Goal: Information Seeking & Learning: Learn about a topic

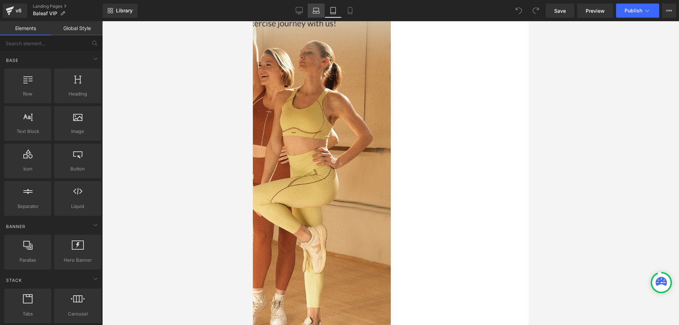
click at [313, 6] on link "Laptop" at bounding box center [316, 11] width 17 height 14
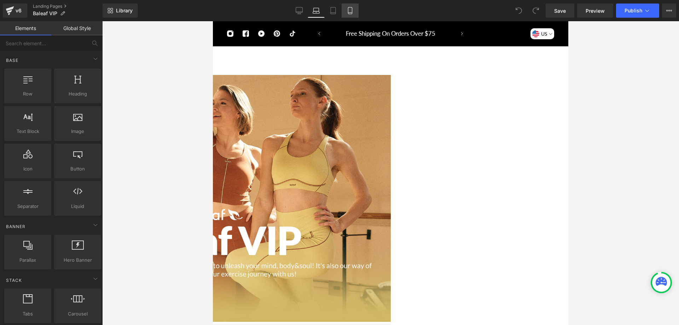
click at [351, 8] on icon at bounding box center [350, 10] width 7 height 7
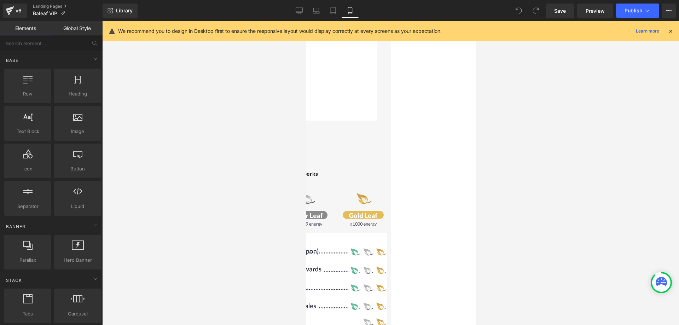
scroll to position [393, 0]
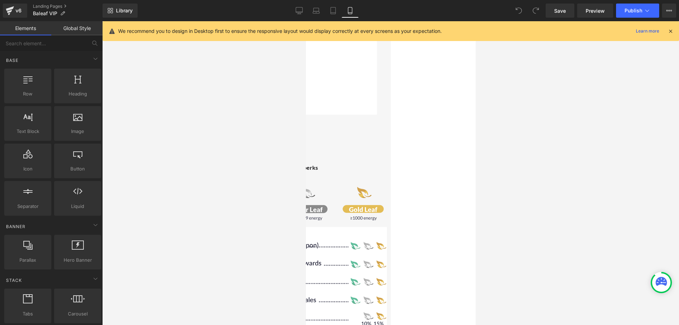
drag, startPoint x: 512, startPoint y: 193, endPoint x: 502, endPoint y: 193, distance: 10.3
click at [512, 193] on div at bounding box center [390, 173] width 577 height 304
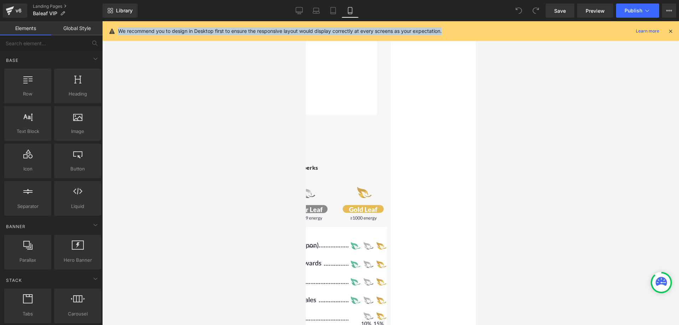
drag, startPoint x: 450, startPoint y: 31, endPoint x: 119, endPoint y: 35, distance: 330.9
click at [119, 35] on div "We recommend you to design in Desktop first to ensure the responsive layout wou…" at bounding box center [391, 31] width 577 height 20
copy p "We recommend you to design in Desktop first to ensure the responsive layout wou…"
click at [604, 145] on div at bounding box center [390, 173] width 577 height 304
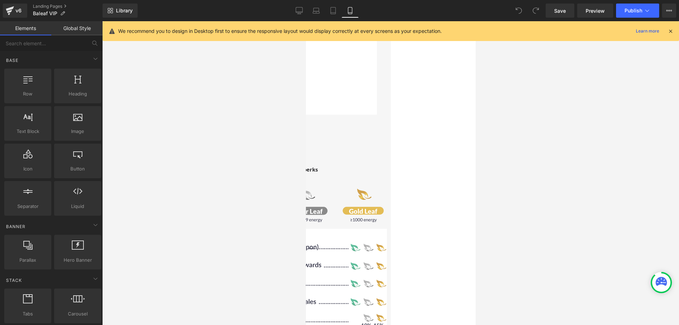
click at [391, 138] on div "Baleaf VIP Heading More energy, more rewards and perks Text Block Hero Banner R…" at bounding box center [306, 296] width 170 height 317
click at [569, 149] on div at bounding box center [390, 173] width 577 height 304
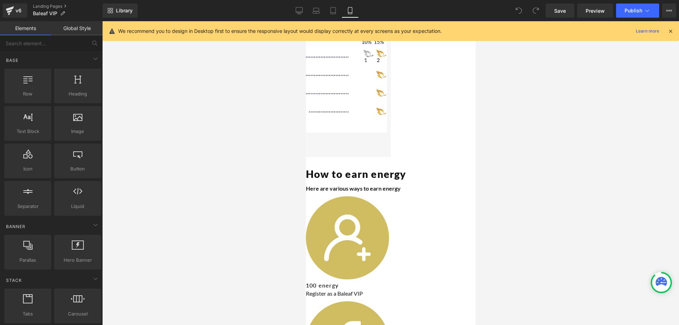
scroll to position [782, 0]
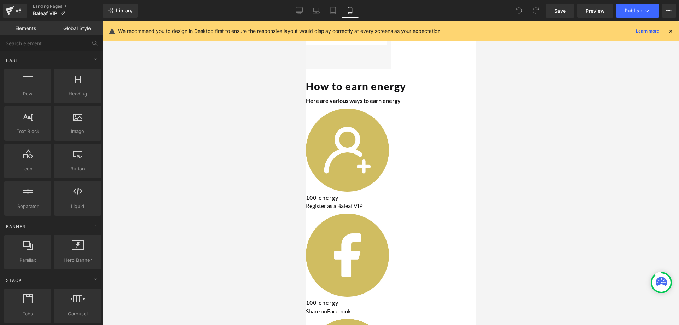
click at [355, 109] on img at bounding box center [347, 150] width 83 height 83
click at [560, 115] on div at bounding box center [390, 173] width 577 height 304
click at [394, 214] on div "Image 100 energy Heading Share on Facebook Text Block Row" at bounding box center [375, 266] width 139 height 105
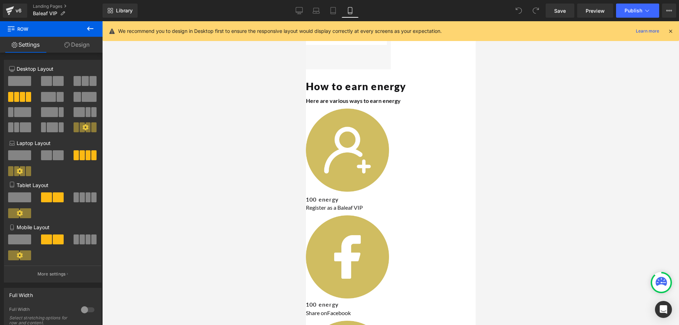
click at [379, 109] on div "Image 100 energy Heading Register as a Baleaf VIP Text Block Row Image 100 ener…" at bounding box center [391, 322] width 170 height 426
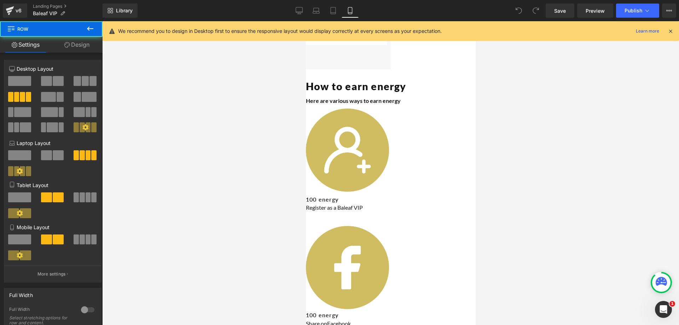
scroll to position [0, 0]
click at [379, 109] on div "Image 100 energy Heading Register as a Baleaf VIP Text Block Row Image 100 ener…" at bounding box center [391, 327] width 170 height 437
click at [571, 159] on div at bounding box center [390, 173] width 577 height 304
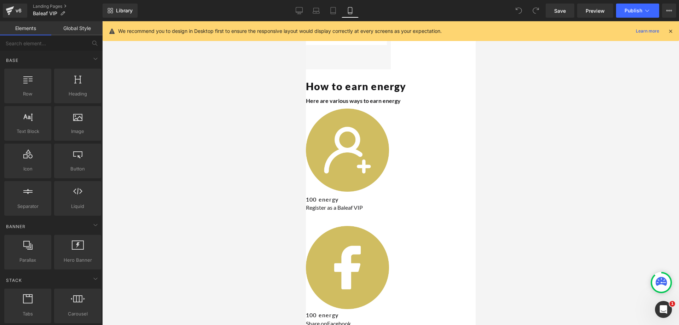
click at [618, 143] on div at bounding box center [390, 173] width 577 height 304
